Goal: Find specific page/section: Find specific page/section

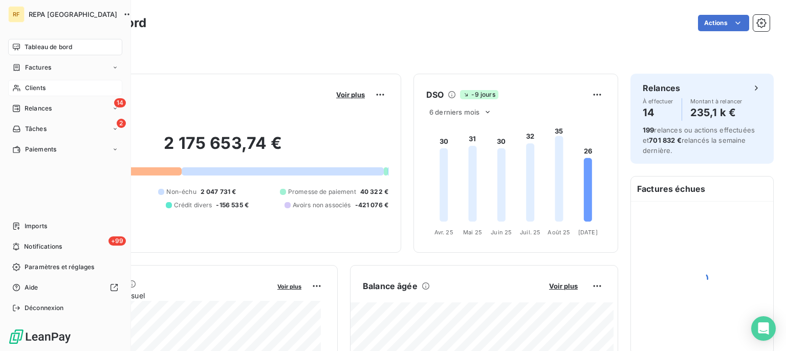
click at [40, 88] on span "Clients" at bounding box center [35, 87] width 20 height 9
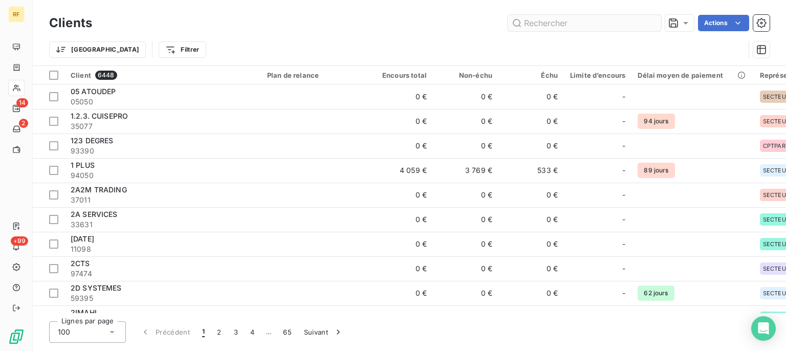
click at [597, 23] on input "text" at bounding box center [585, 23] width 154 height 16
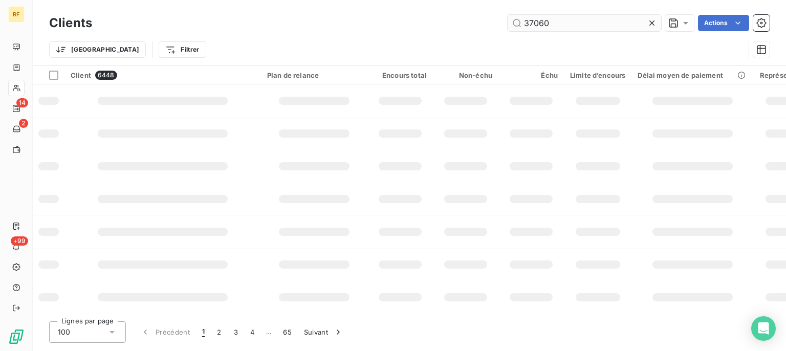
type input "37060"
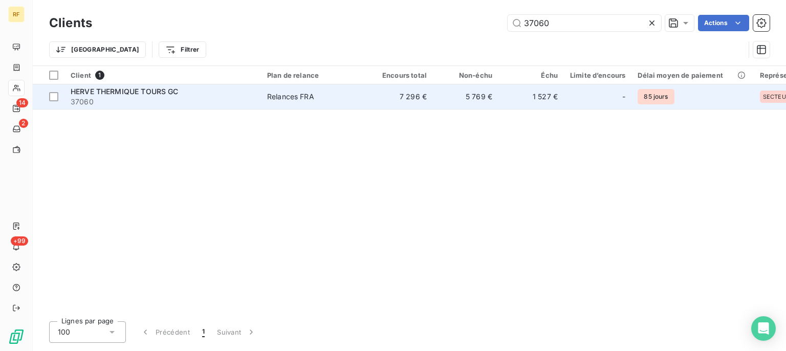
click at [124, 92] on span "HERVE THERMIQUE TOURS GC" at bounding box center [125, 91] width 108 height 9
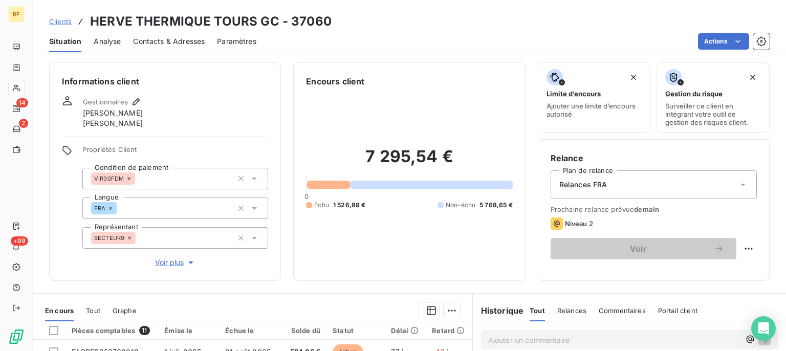
click at [195, 40] on span "Contacts & Adresses" at bounding box center [169, 41] width 72 height 10
